Goal: Transaction & Acquisition: Purchase product/service

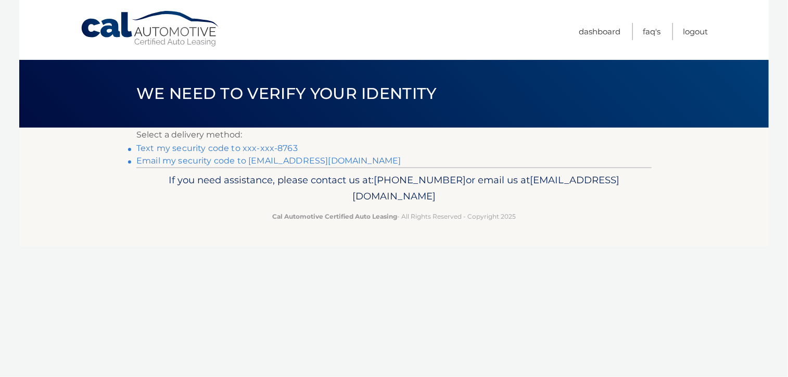
click at [285, 148] on link "Text my security code to xxx-xxx-8763" at bounding box center [216, 148] width 161 height 10
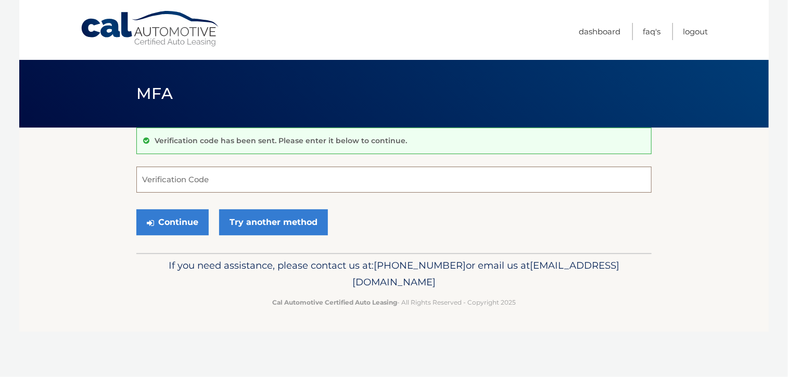
click at [283, 185] on input "Verification Code" at bounding box center [393, 179] width 515 height 26
click at [208, 181] on input "Verification Code" at bounding box center [393, 179] width 515 height 26
click at [170, 180] on input "Verification Code" at bounding box center [393, 179] width 515 height 26
type input "198837"
click at [136, 209] on button "Continue" at bounding box center [172, 222] width 72 height 26
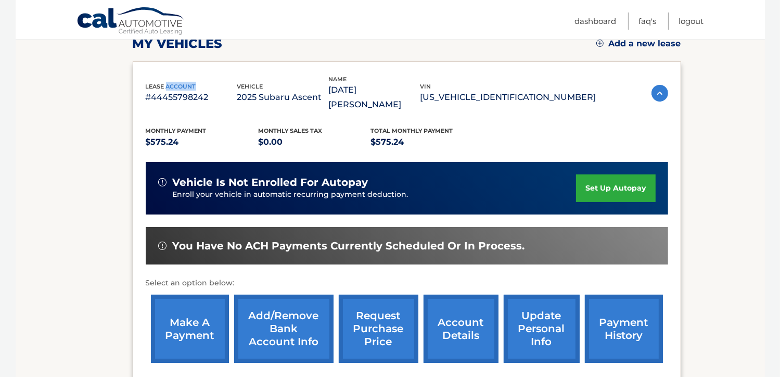
scroll to position [156, 0]
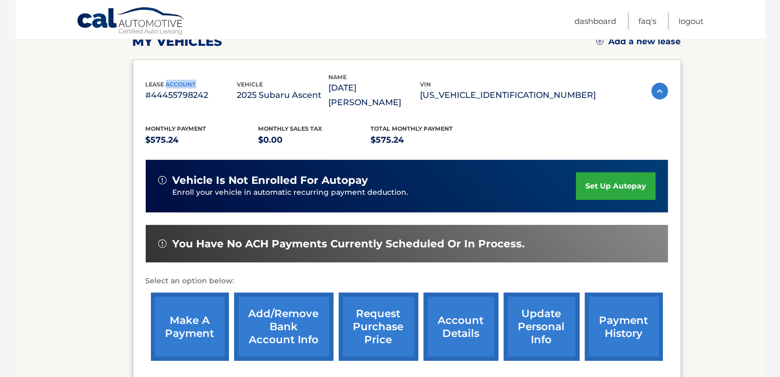
click at [196, 310] on link "make a payment" at bounding box center [190, 326] width 78 height 68
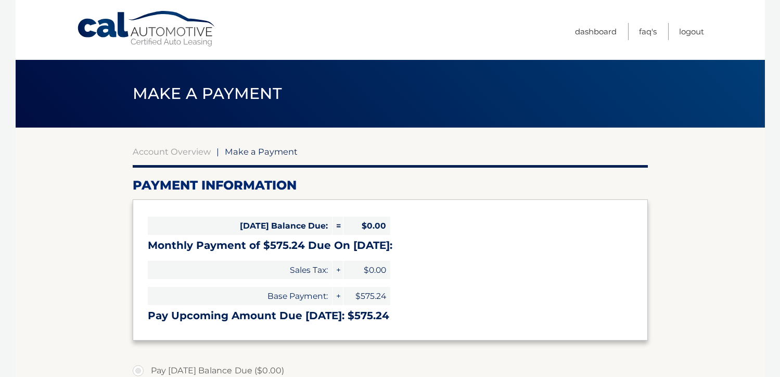
select select "ZjI1OTUyZmItYzM1NC00MWQxLWJkNzgtY2RhZjhmNmExYjc0"
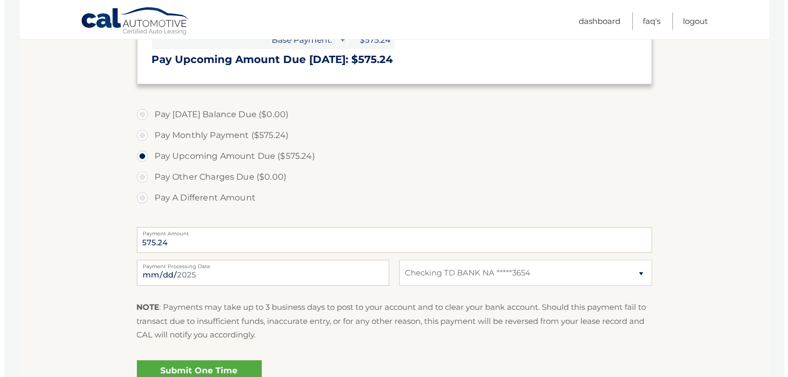
scroll to position [312, 0]
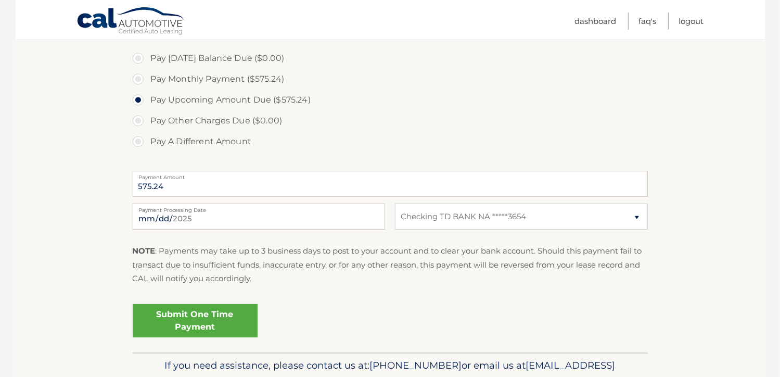
click at [230, 321] on link "Submit One Time Payment" at bounding box center [195, 320] width 125 height 33
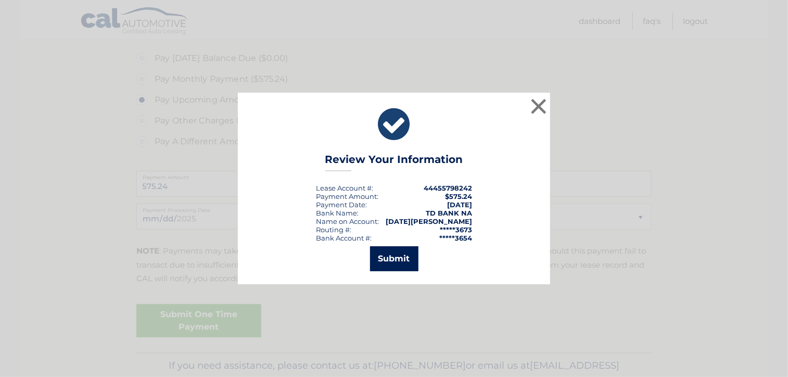
click at [397, 253] on button "Submit" at bounding box center [394, 258] width 48 height 25
